Goal: Task Accomplishment & Management: Manage account settings

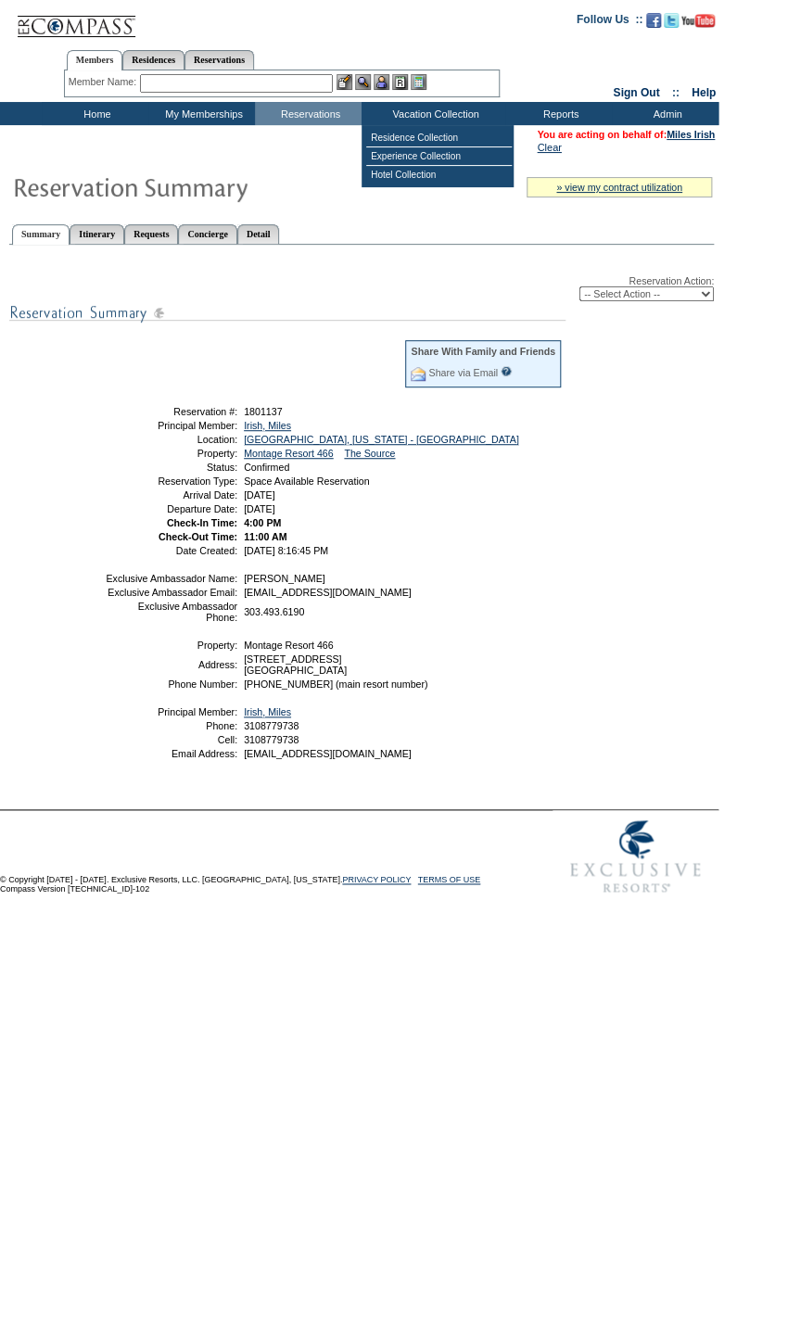
click at [648, 305] on div "Reservation Action: -- Select Action -- Modify Reservation Dates Modify Reserva…" at bounding box center [361, 525] width 704 height 540
click at [651, 288] on select "-- Select Action -- Modify Reservation Dates Modify Reservation Cost Modify Occ…" at bounding box center [646, 293] width 134 height 15
select select "CancelRes"
click at [579, 288] on select "-- Select Action -- Modify Reservation Dates Modify Reservation Cost Modify Occ…" at bounding box center [646, 293] width 134 height 15
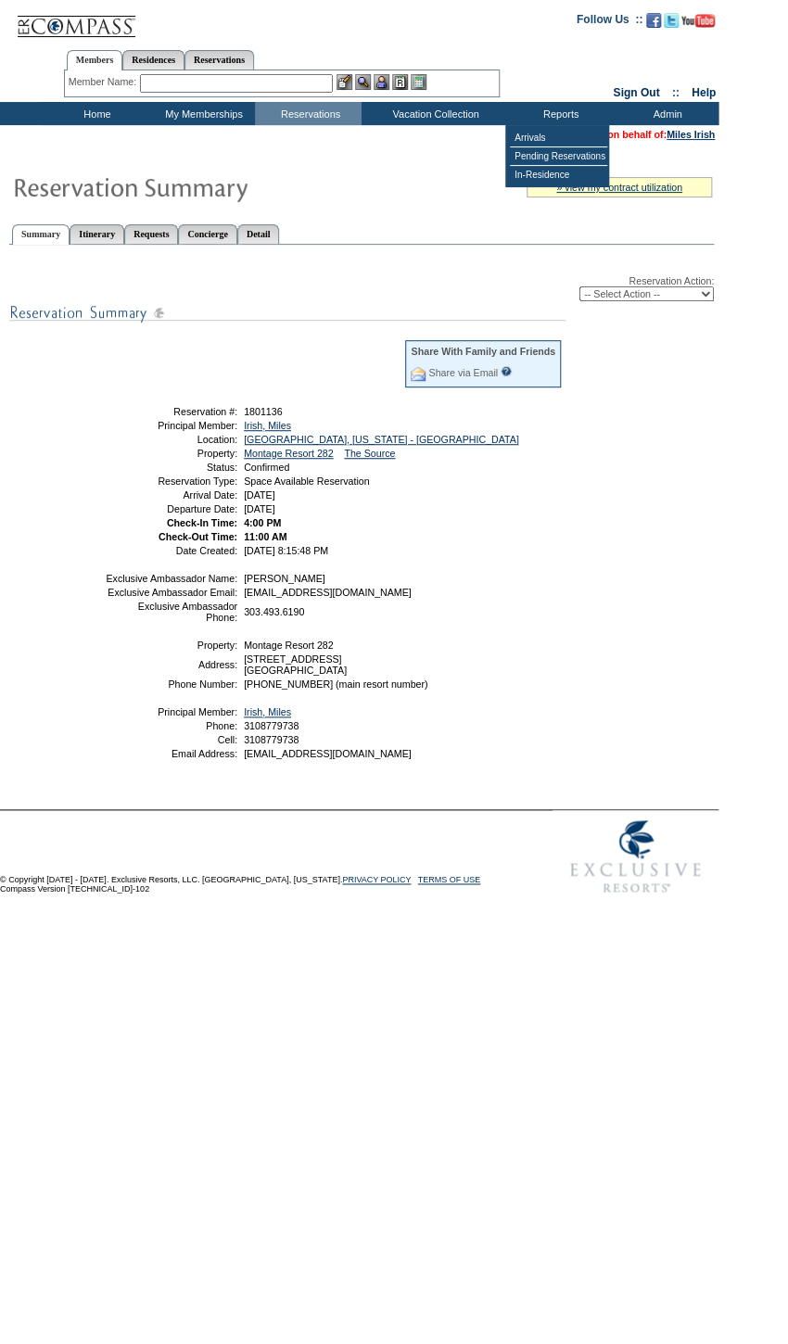
click at [603, 294] on select "-- Select Action -- Modify Reservation Dates Modify Reservation Cost Modify Occ…" at bounding box center [646, 293] width 134 height 15
select select "CancelRes"
click at [579, 288] on select "-- Select Action -- Modify Reservation Dates Modify Reservation Cost Modify Occ…" at bounding box center [646, 293] width 134 height 15
